Goal: Find specific page/section: Find specific page/section

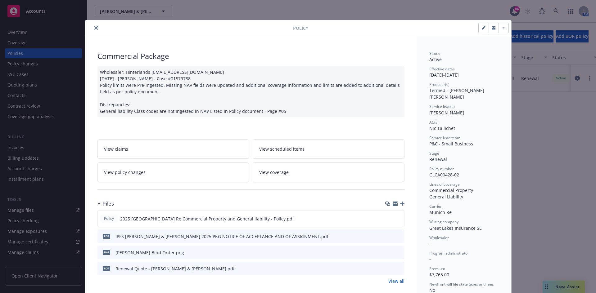
click at [95, 27] on icon "close" at bounding box center [96, 28] width 4 height 4
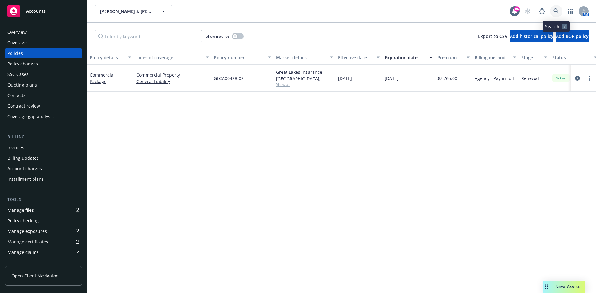
click at [556, 11] on icon at bounding box center [556, 11] width 6 height 6
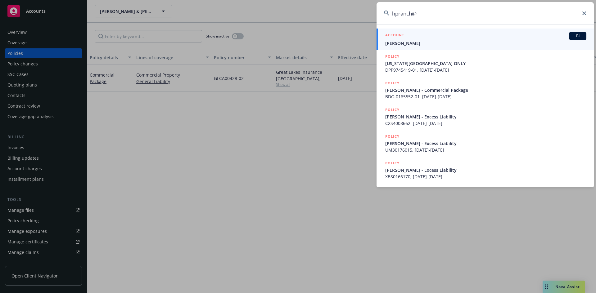
type input "hpranch@"
click at [392, 34] on h5 "ACCOUNT" at bounding box center [394, 35] width 19 height 7
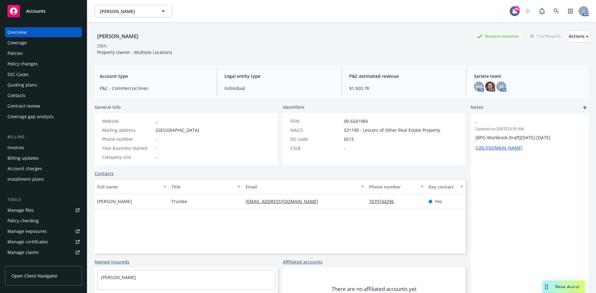
click at [21, 51] on div "Policies" at bounding box center [15, 53] width 16 height 10
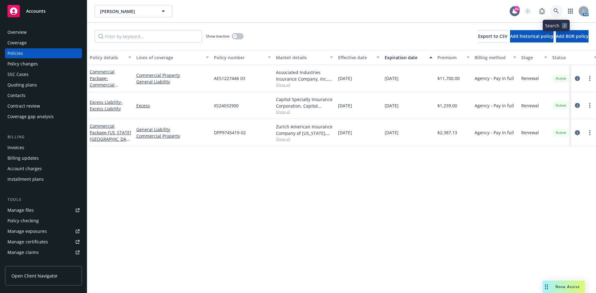
click at [555, 7] on link at bounding box center [556, 11] width 12 height 12
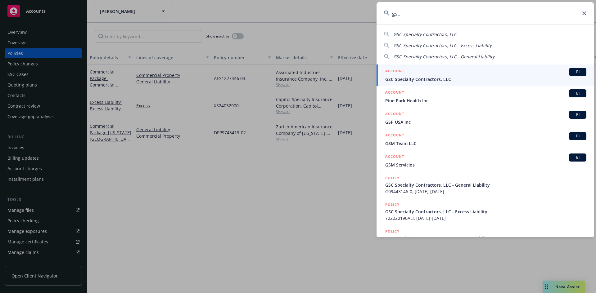
type input "gsc"
click at [401, 70] on h5 "ACCOUNT" at bounding box center [394, 71] width 19 height 7
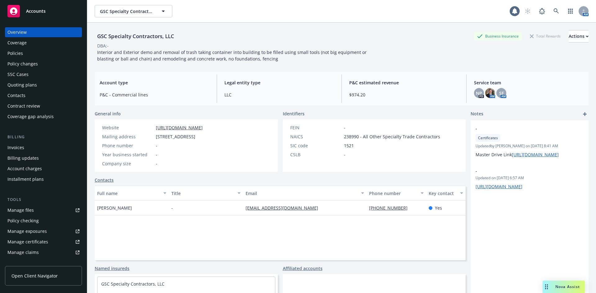
click at [45, 54] on div "Policies" at bounding box center [43, 53] width 72 height 10
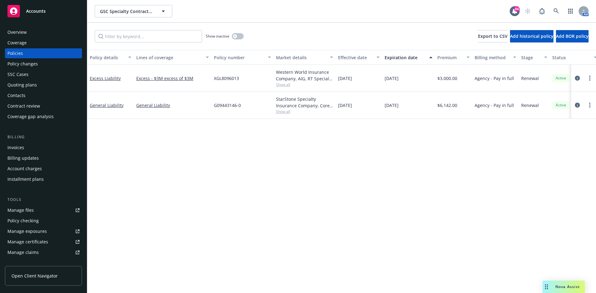
click at [280, 85] on span "Show all" at bounding box center [304, 84] width 57 height 5
click at [379, 128] on div "Policy details Lines of coverage Policy number Market details Effective date Ex…" at bounding box center [341, 171] width 508 height 243
